Goal: Task Accomplishment & Management: Manage account settings

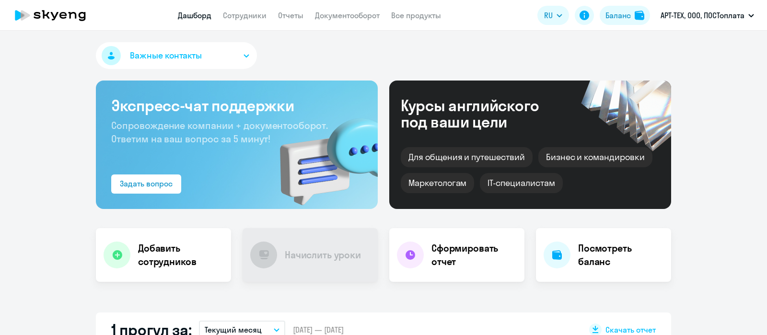
click at [240, 16] on link "Сотрудники" at bounding box center [245, 16] width 44 height 10
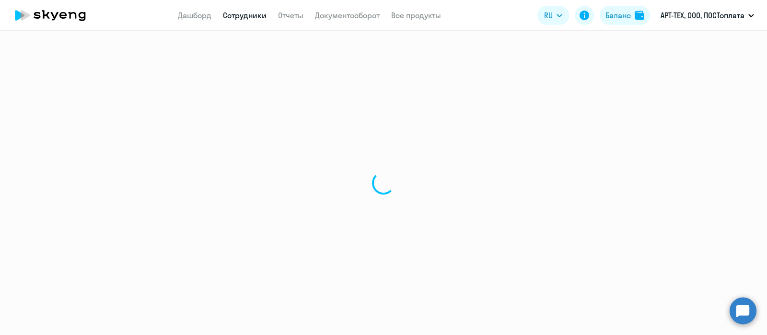
select select "30"
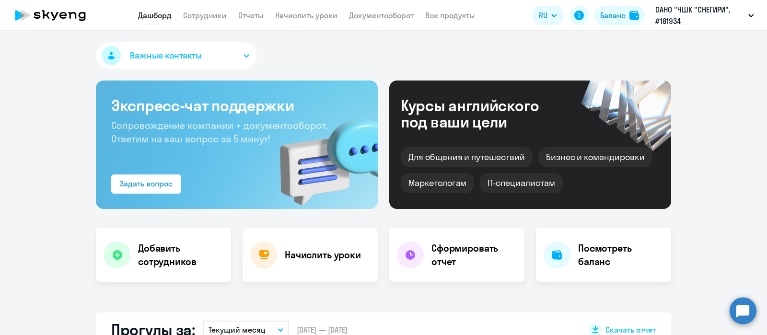
select select "30"
click at [213, 13] on link "Сотрудники" at bounding box center [205, 16] width 44 height 10
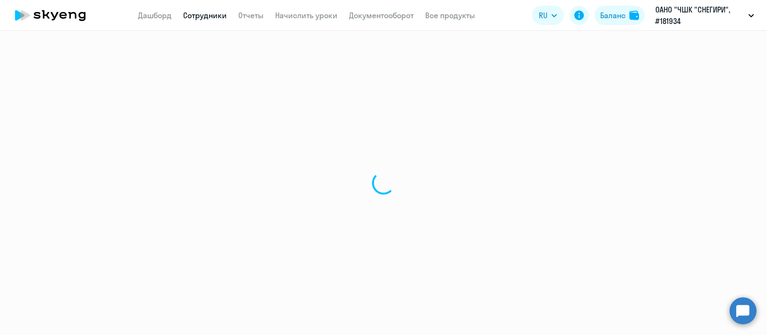
select select "30"
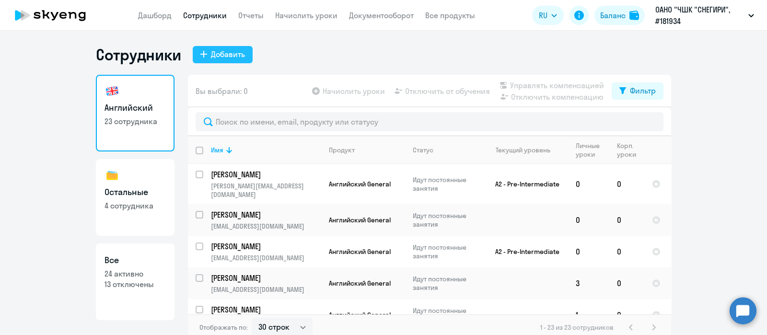
click at [205, 51] on button "Добавить" at bounding box center [223, 54] width 60 height 17
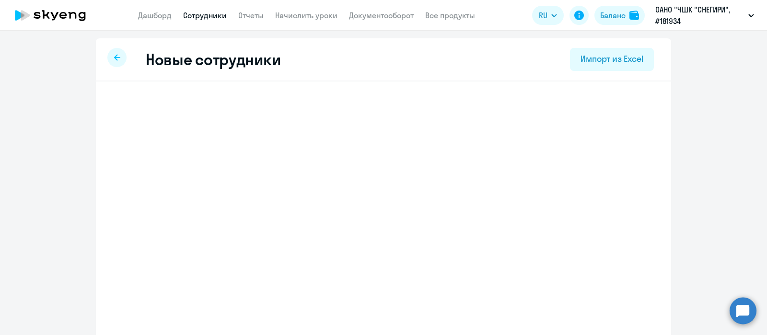
select select "english_adult_not_native_speaker"
select select "3"
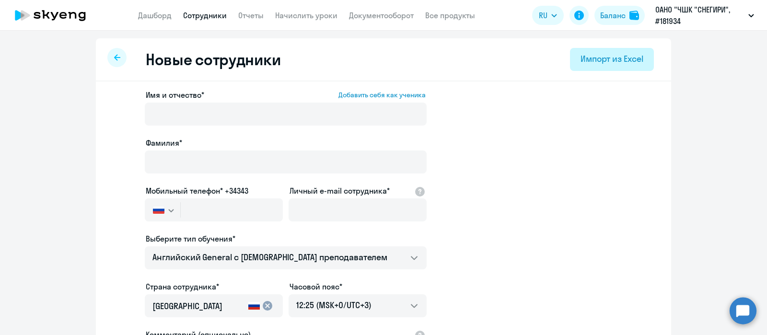
click at [604, 64] on div "Импорт из Excel" at bounding box center [611, 59] width 63 height 12
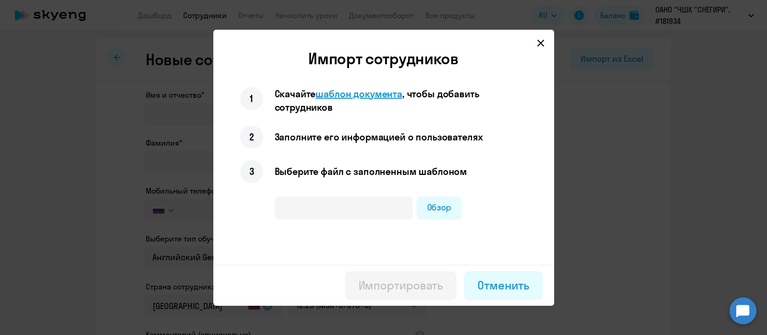
click at [369, 88] on span "шаблон документа" at bounding box center [358, 94] width 87 height 12
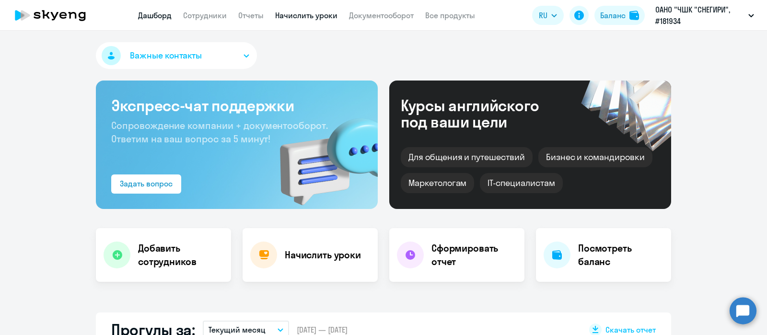
click at [315, 12] on link "Начислить уроки" at bounding box center [306, 16] width 62 height 10
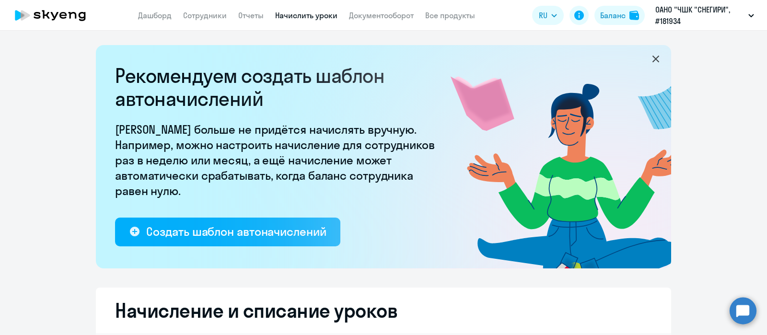
select select "10"
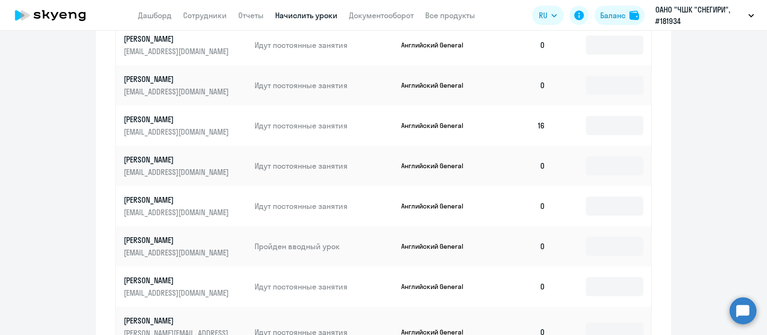
scroll to position [480, 0]
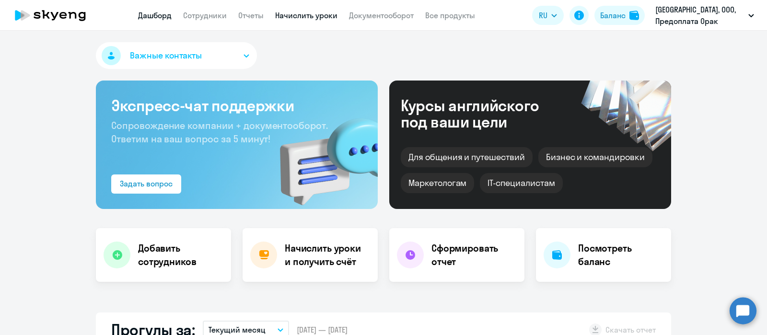
click at [322, 13] on link "Начислить уроки" at bounding box center [306, 16] width 62 height 10
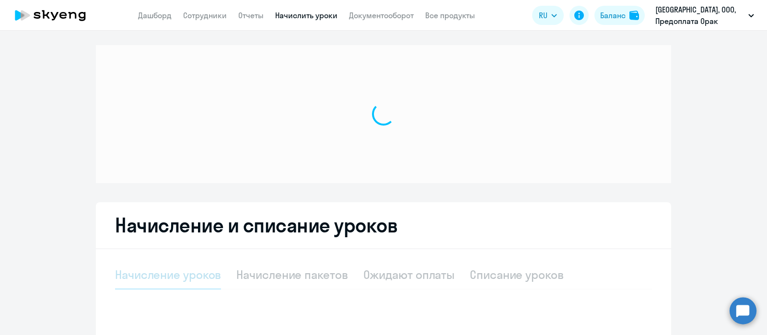
select select "10"
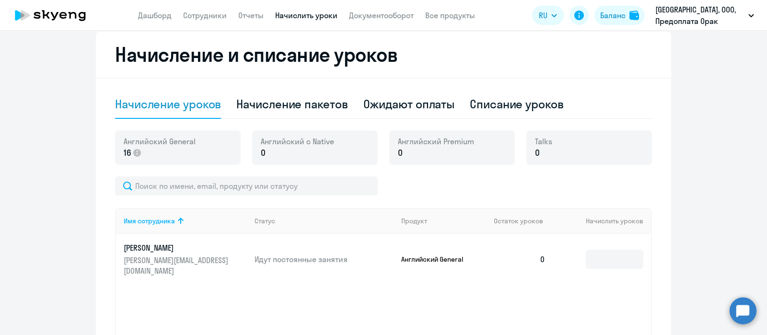
scroll to position [256, 0]
click at [604, 263] on td at bounding box center [602, 258] width 98 height 51
click at [601, 259] on input at bounding box center [615, 258] width 58 height 19
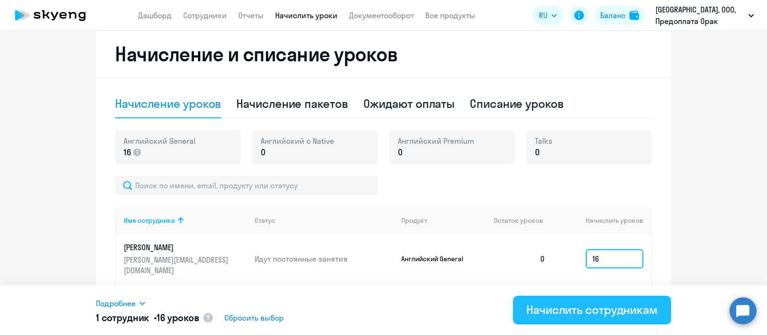
type input "16"
click at [568, 308] on div "Начислить сотрудникам" at bounding box center [591, 309] width 131 height 15
